Goal: Check status: Check status

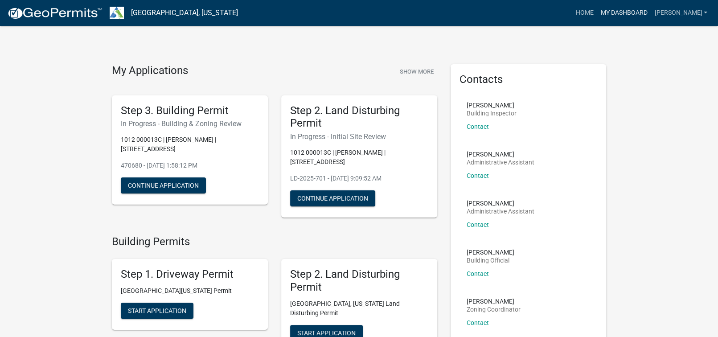
click at [648, 9] on link "My Dashboard" at bounding box center [624, 12] width 54 height 17
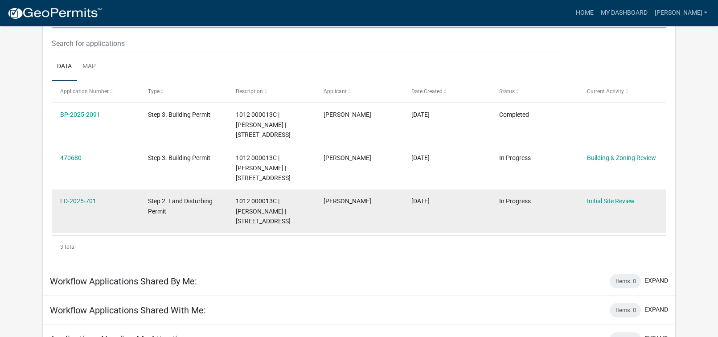
scroll to position [163, 0]
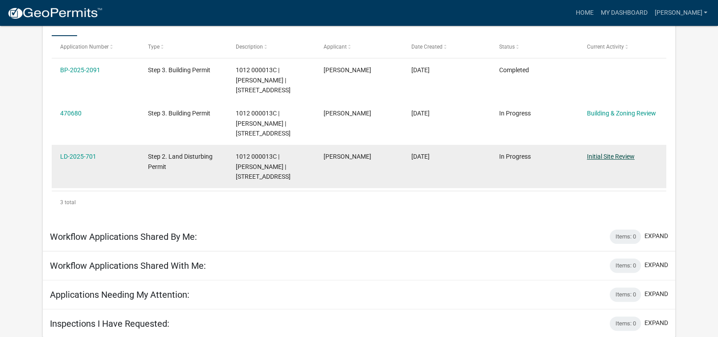
click at [598, 159] on link "Initial Site Review" at bounding box center [611, 156] width 48 height 7
